Goal: Go to known website: Access a specific website the user already knows

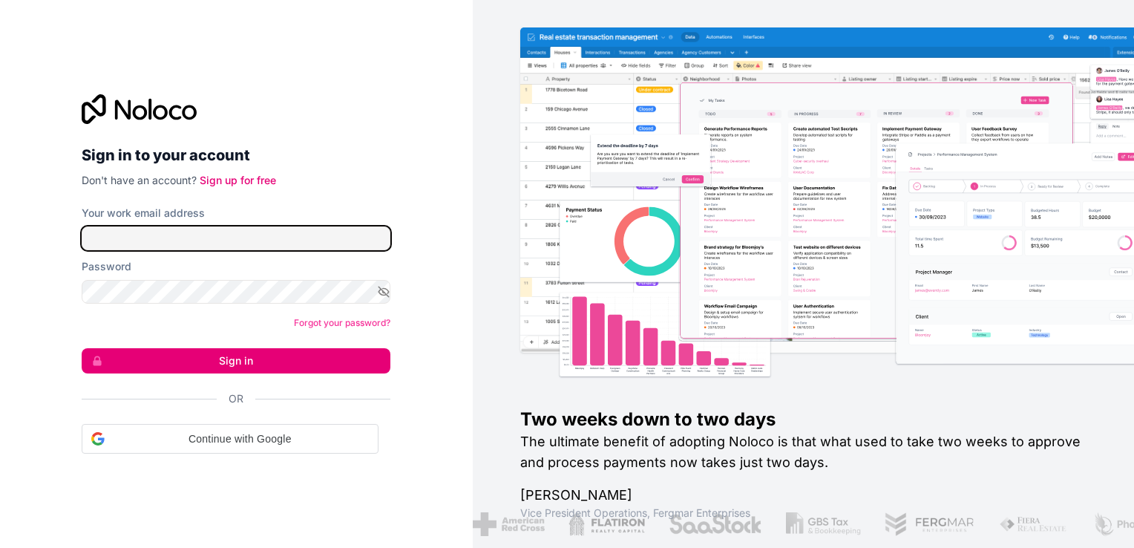
click at [235, 246] on input "Your work email address" at bounding box center [236, 238] width 309 height 24
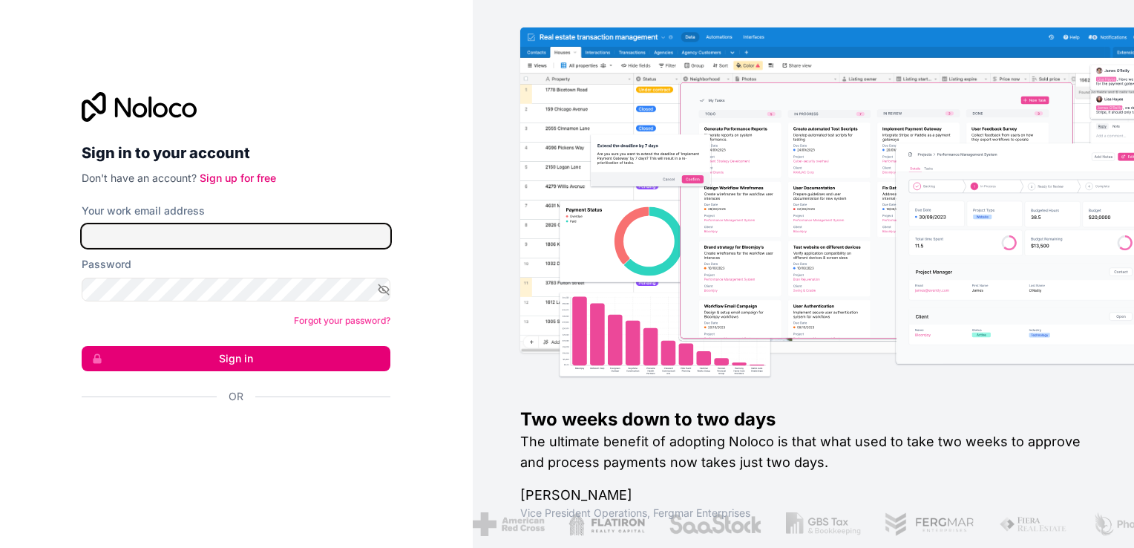
type input "signin@boringgroup.net"
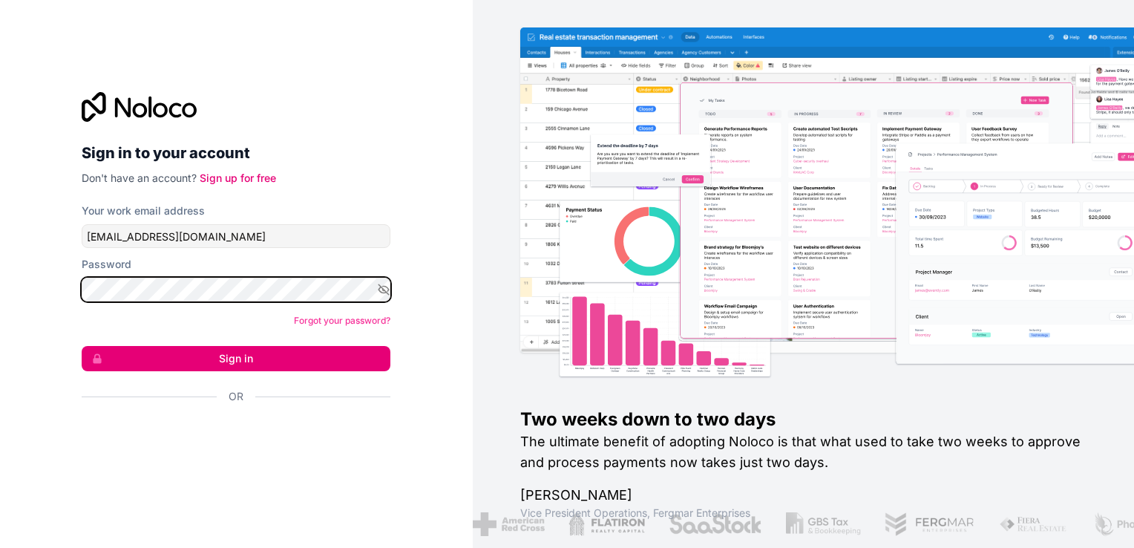
click at [82, 346] on button "Sign in" at bounding box center [236, 358] width 309 height 25
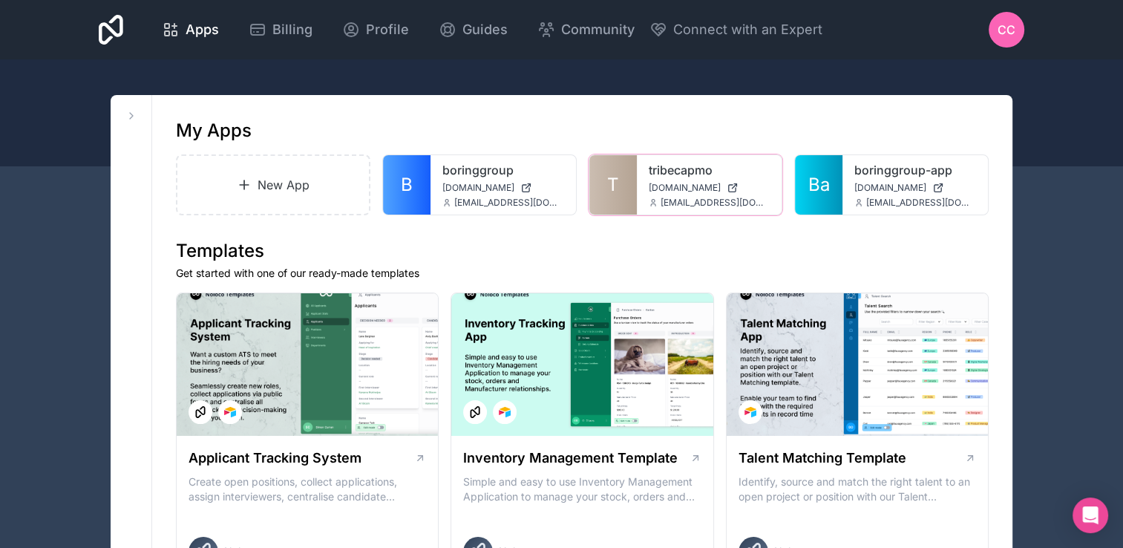
click at [603, 186] on link "T" at bounding box center [613, 184] width 48 height 59
